Goal: Find specific page/section: Find specific page/section

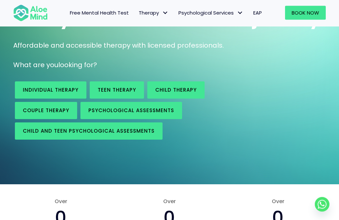
scroll to position [83, 0]
click at [71, 86] on link "Individual therapy" at bounding box center [51, 90] width 72 height 17
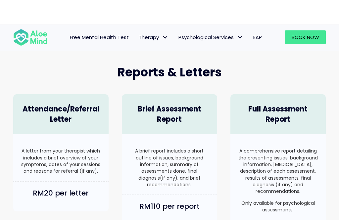
scroll to position [423, 0]
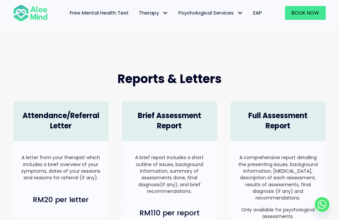
click at [161, 14] on span "Therapy: submenu" at bounding box center [166, 13] width 10 height 10
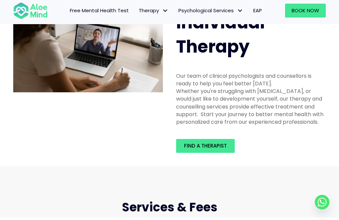
scroll to position [45, 0]
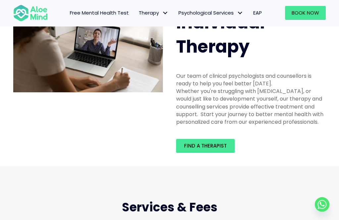
click at [217, 141] on link "Find a therapist" at bounding box center [205, 146] width 59 height 14
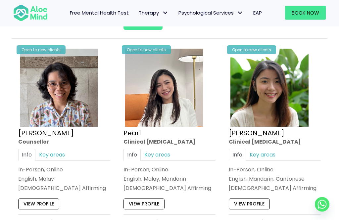
scroll to position [1250, 0]
click at [267, 149] on link "Key areas" at bounding box center [262, 155] width 33 height 12
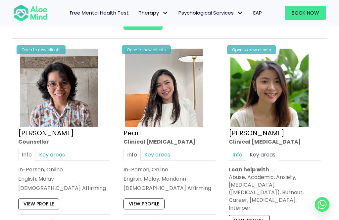
click at [240, 150] on link "Info" at bounding box center [237, 155] width 17 height 12
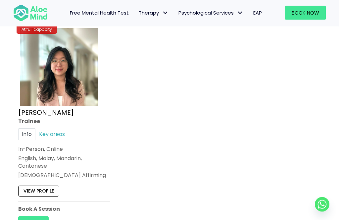
scroll to position [2622, 0]
